Goal: Task Accomplishment & Management: Use online tool/utility

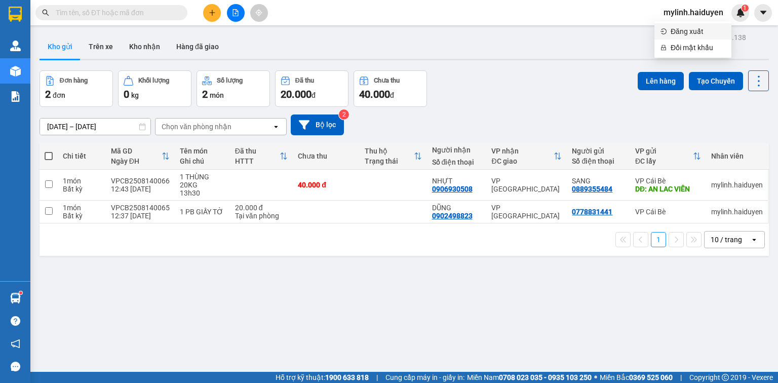
click at [673, 35] on span "Đăng xuất" at bounding box center [698, 31] width 55 height 11
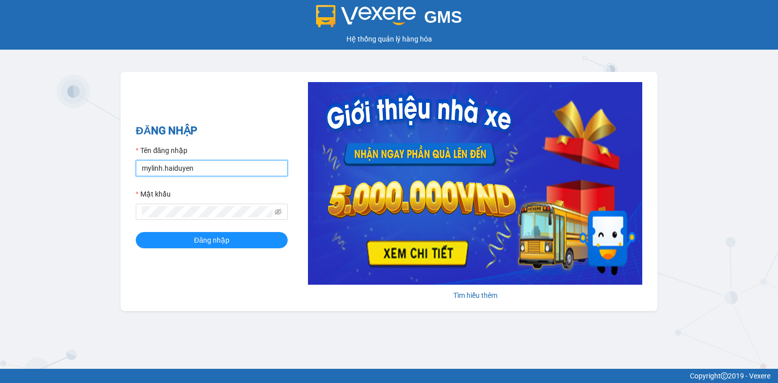
click at [209, 167] on input "mylinh.haiduyen" at bounding box center [212, 168] width 152 height 16
type input "thanhtai.haiduyen"
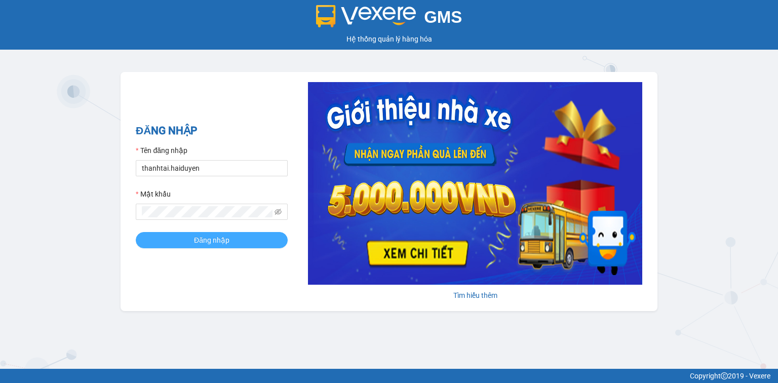
click at [248, 239] on button "Đăng nhập" at bounding box center [212, 240] width 152 height 16
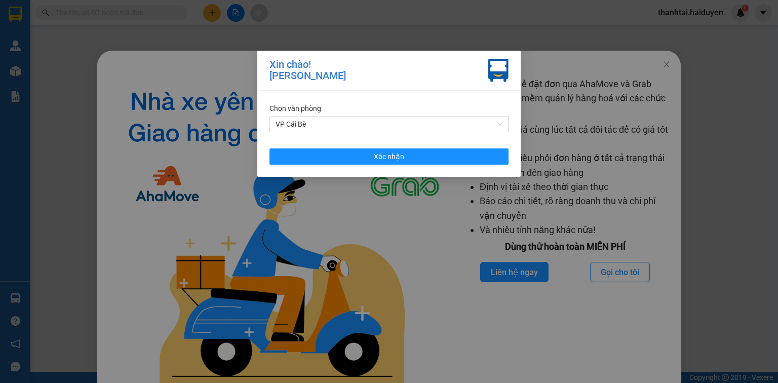
click at [486, 147] on div "Chọn văn phòng VP Cái Bè Xác nhận" at bounding box center [388, 134] width 263 height 86
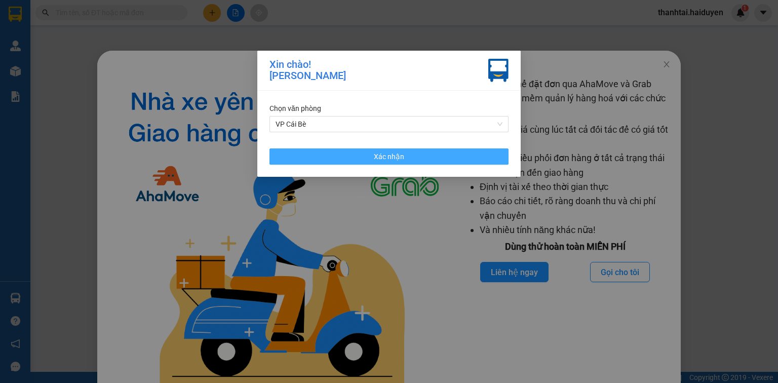
click at [486, 154] on button "Xác nhận" at bounding box center [388, 156] width 239 height 16
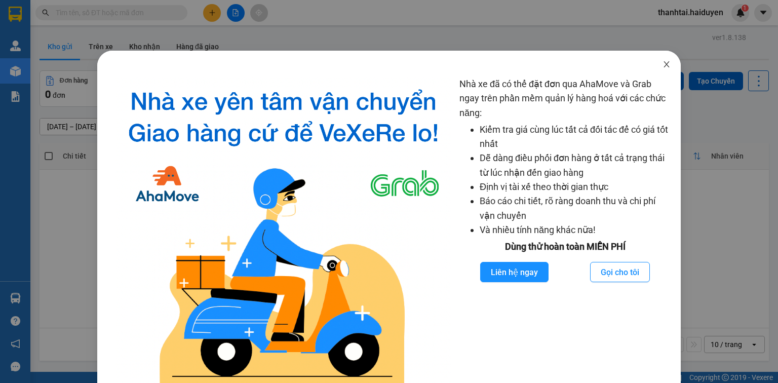
click at [665, 67] on span "Close" at bounding box center [666, 65] width 28 height 28
